Goal: Task Accomplishment & Management: Complete application form

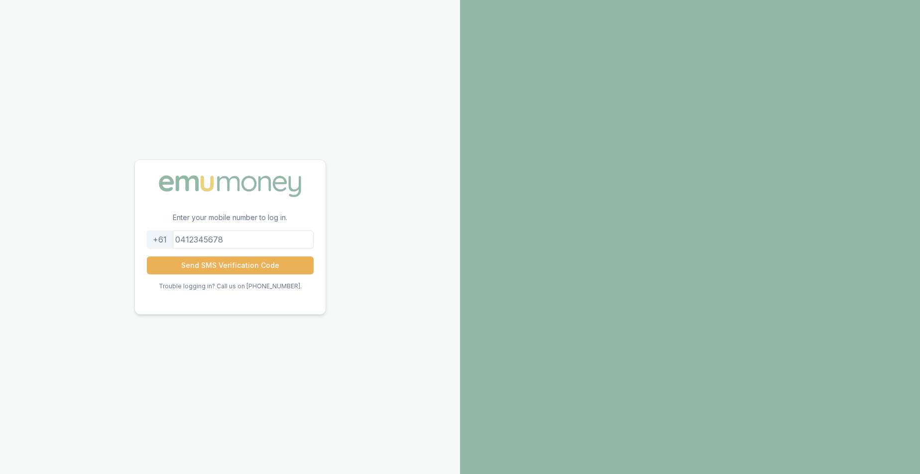
click at [237, 236] on input "tel" at bounding box center [230, 239] width 167 height 18
type input "0451947768"
click at [229, 265] on button "Send SMS Verification Code" at bounding box center [230, 265] width 167 height 18
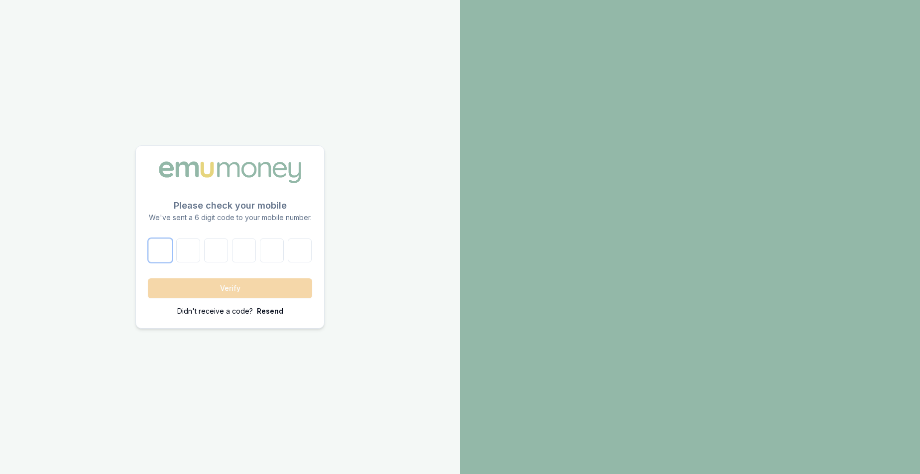
click at [153, 246] on input "number" at bounding box center [160, 250] width 24 height 24
type input "3"
type input "0"
type input "4"
type input "8"
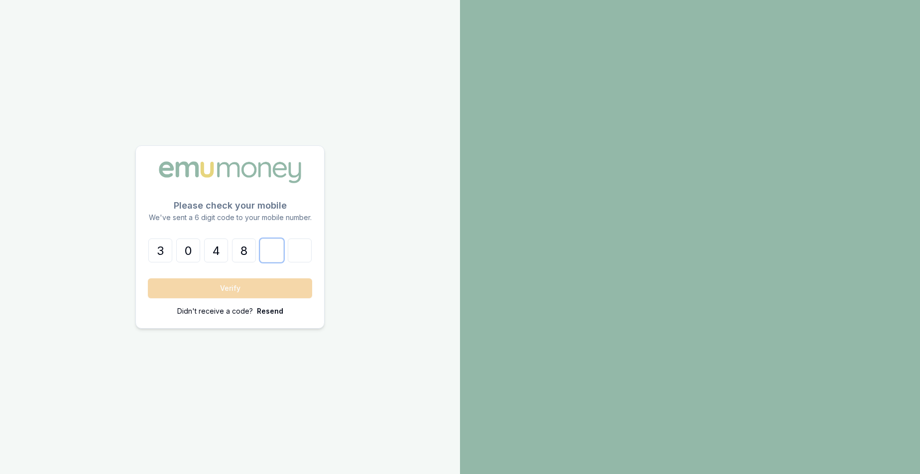
type input "2"
click at [256, 288] on button "Verify" at bounding box center [230, 288] width 164 height 20
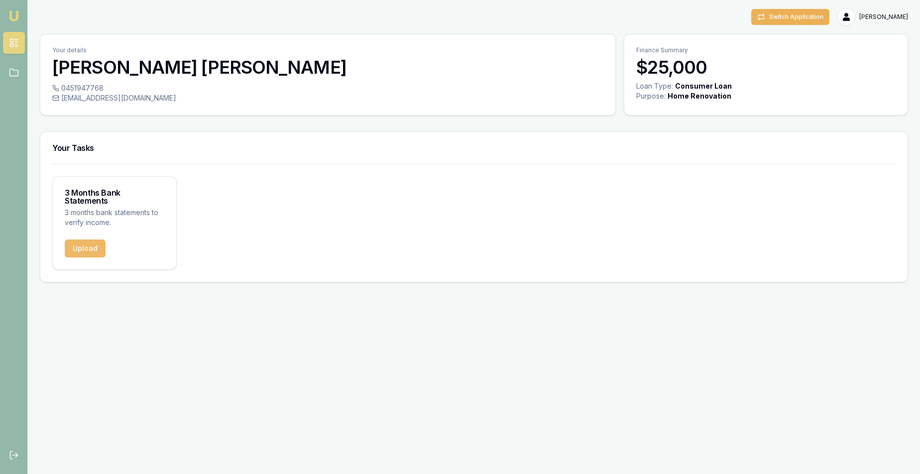
click at [95, 241] on button "Upload" at bounding box center [85, 248] width 41 height 18
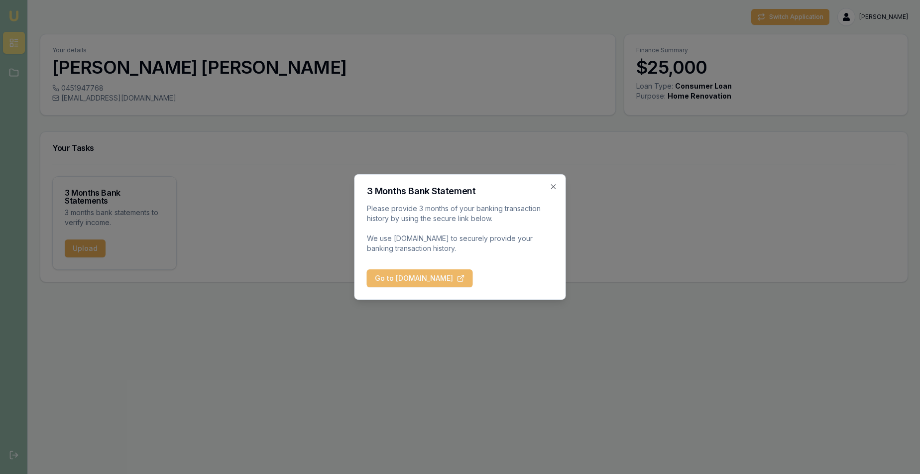
click at [454, 279] on button "Go to [DOMAIN_NAME]" at bounding box center [420, 278] width 106 height 18
